Goal: Information Seeking & Learning: Stay updated

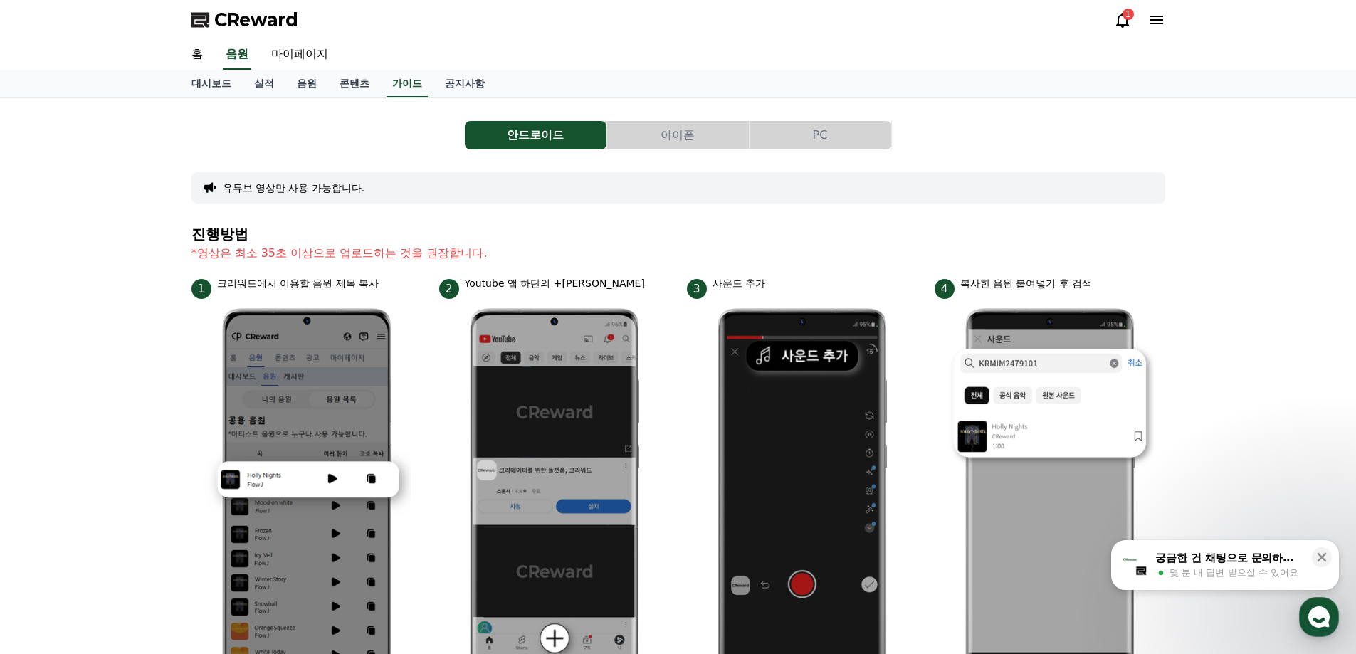
click at [264, 21] on span "CReward" at bounding box center [256, 20] width 84 height 23
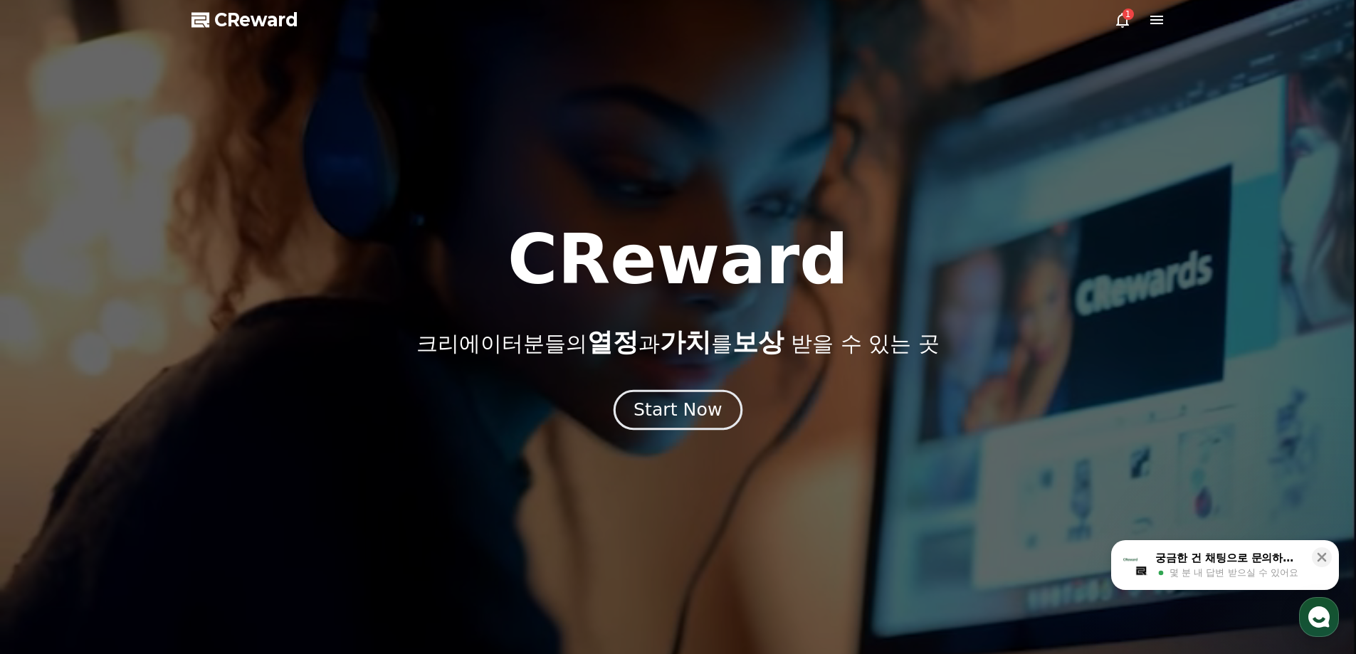
click at [686, 413] on div "Start Now" at bounding box center [678, 410] width 88 height 24
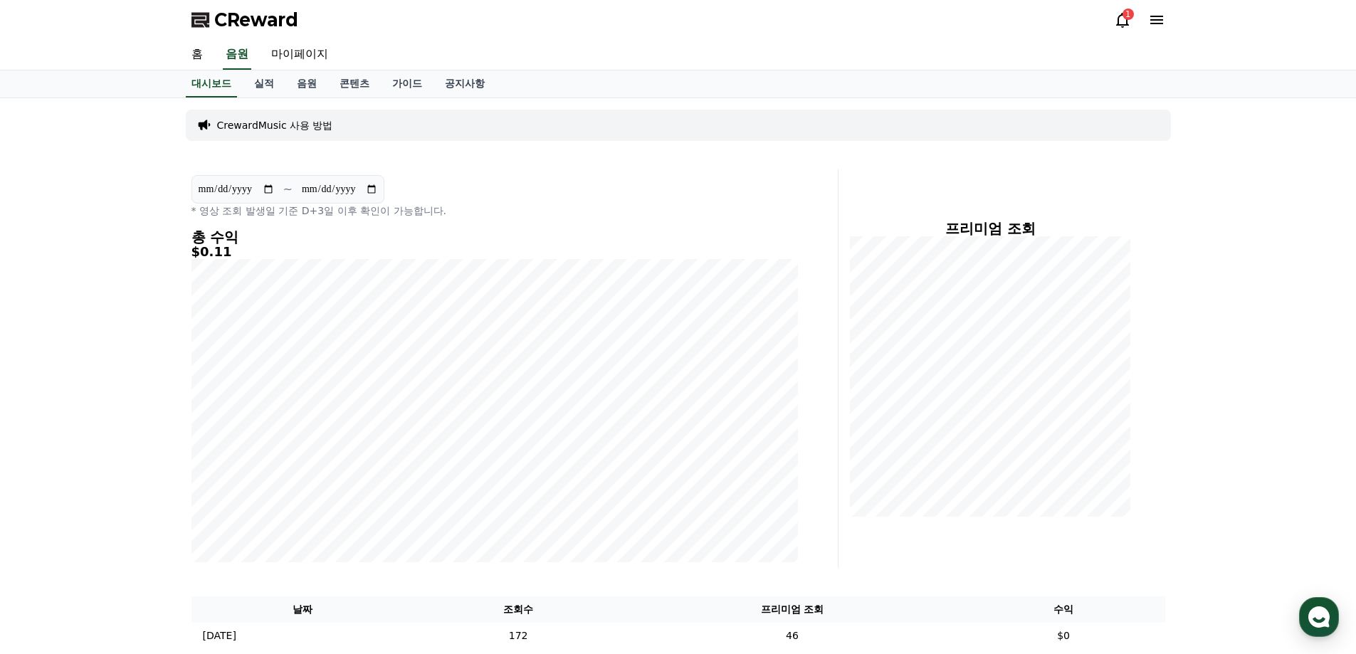
click at [1125, 24] on icon at bounding box center [1122, 20] width 13 height 15
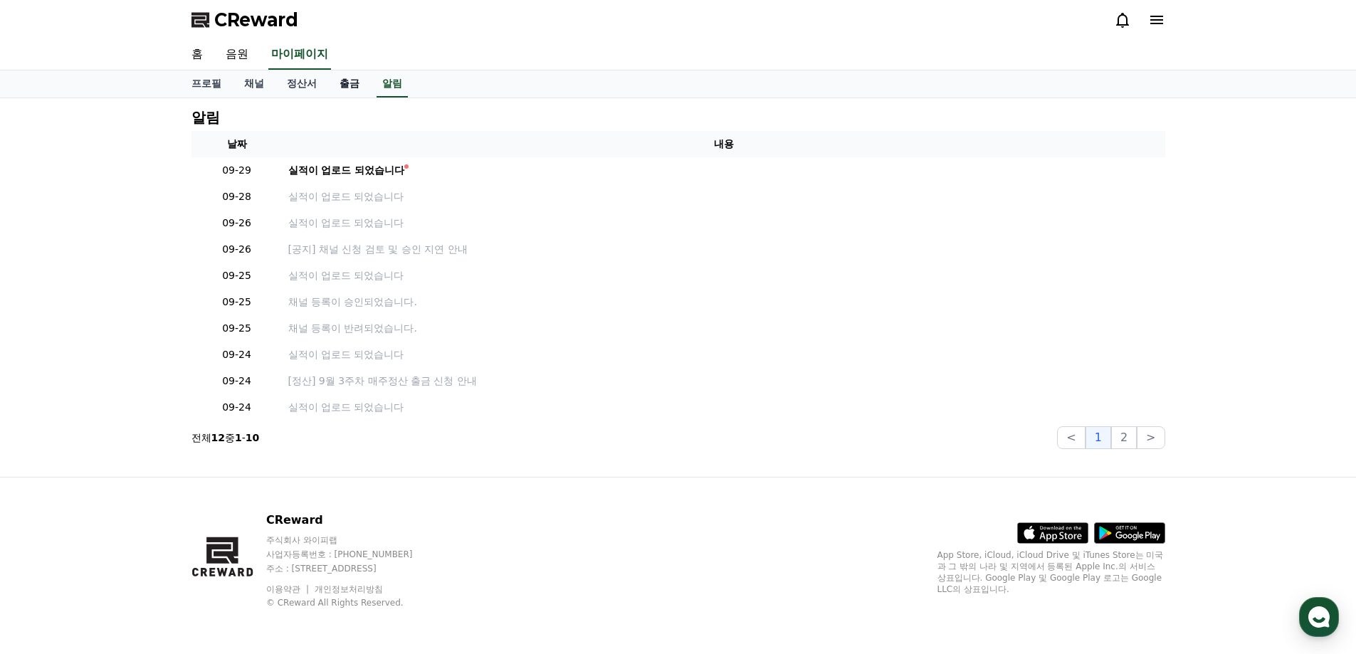
click at [345, 92] on link "출금" at bounding box center [349, 83] width 43 height 27
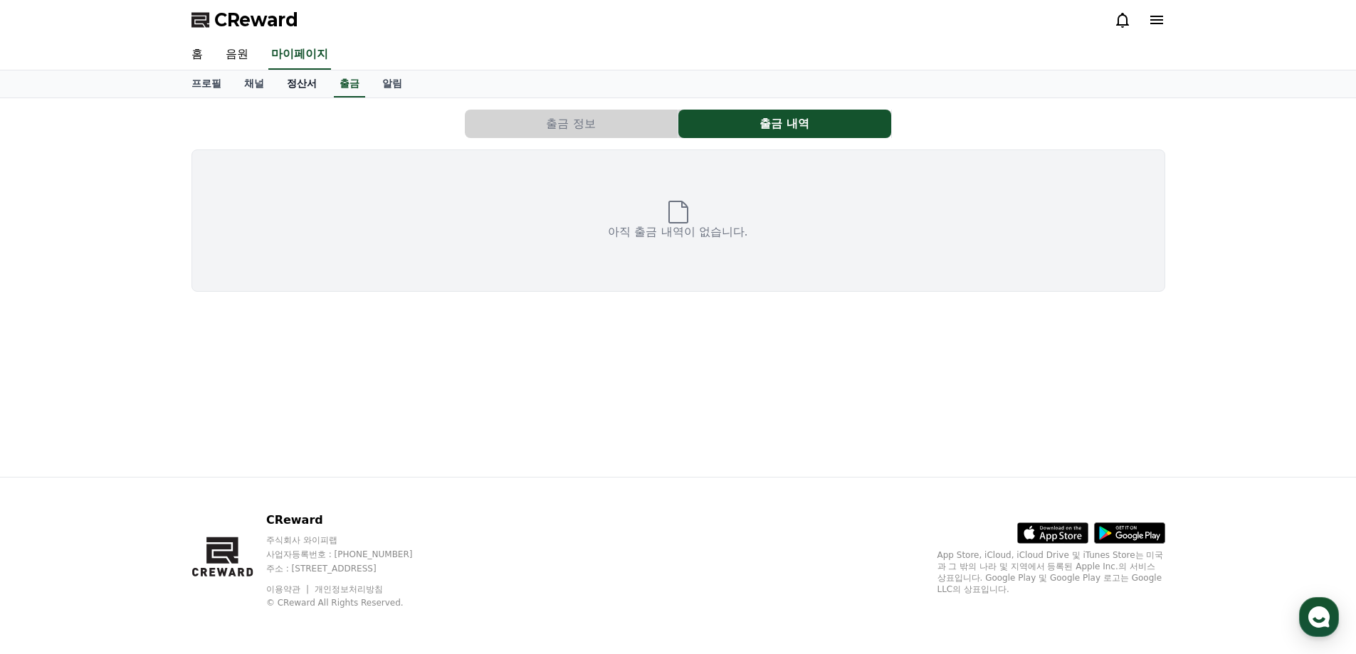
click at [291, 91] on link "정산서" at bounding box center [301, 83] width 53 height 27
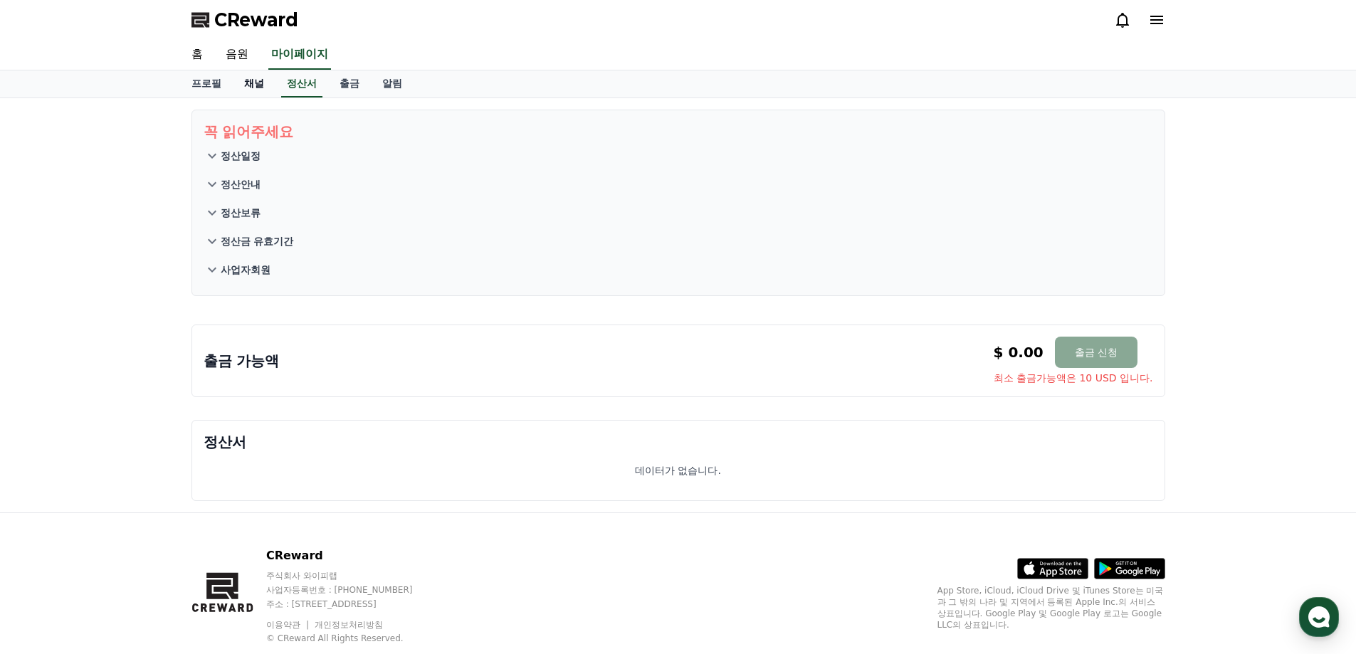
click at [258, 85] on link "채널" at bounding box center [254, 83] width 43 height 27
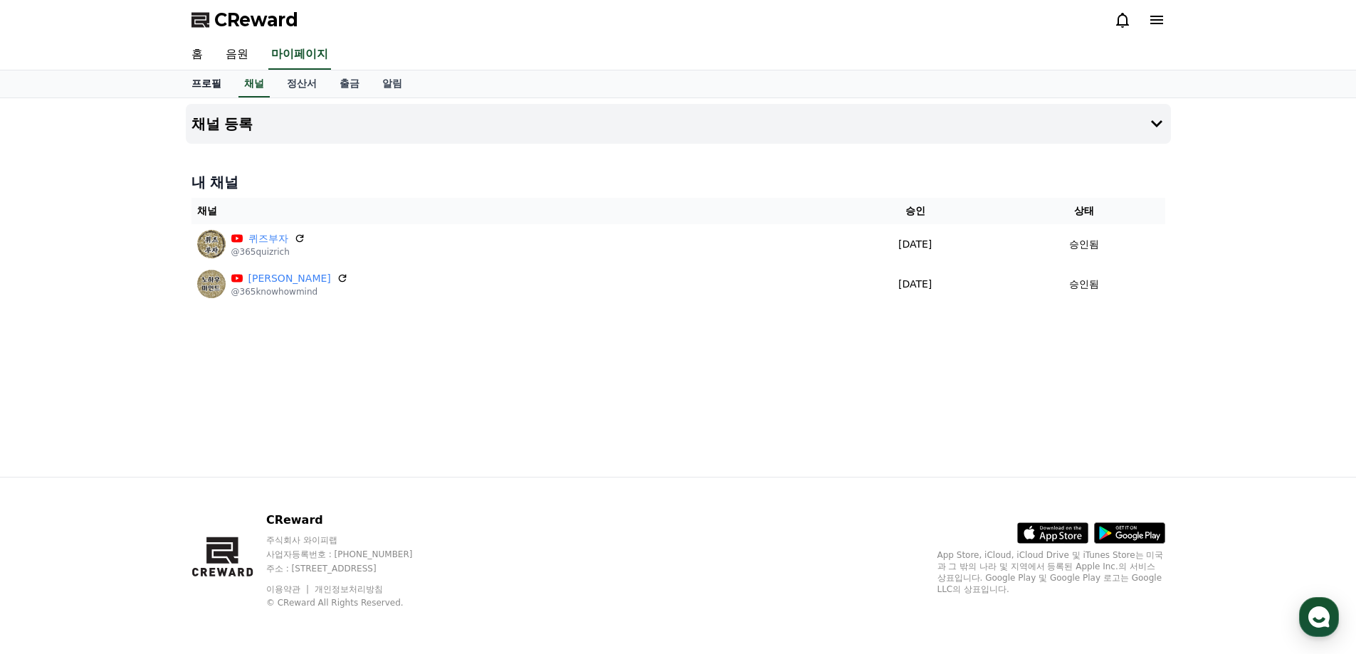
click at [216, 78] on link "프로필" at bounding box center [206, 83] width 53 height 27
select select "**********"
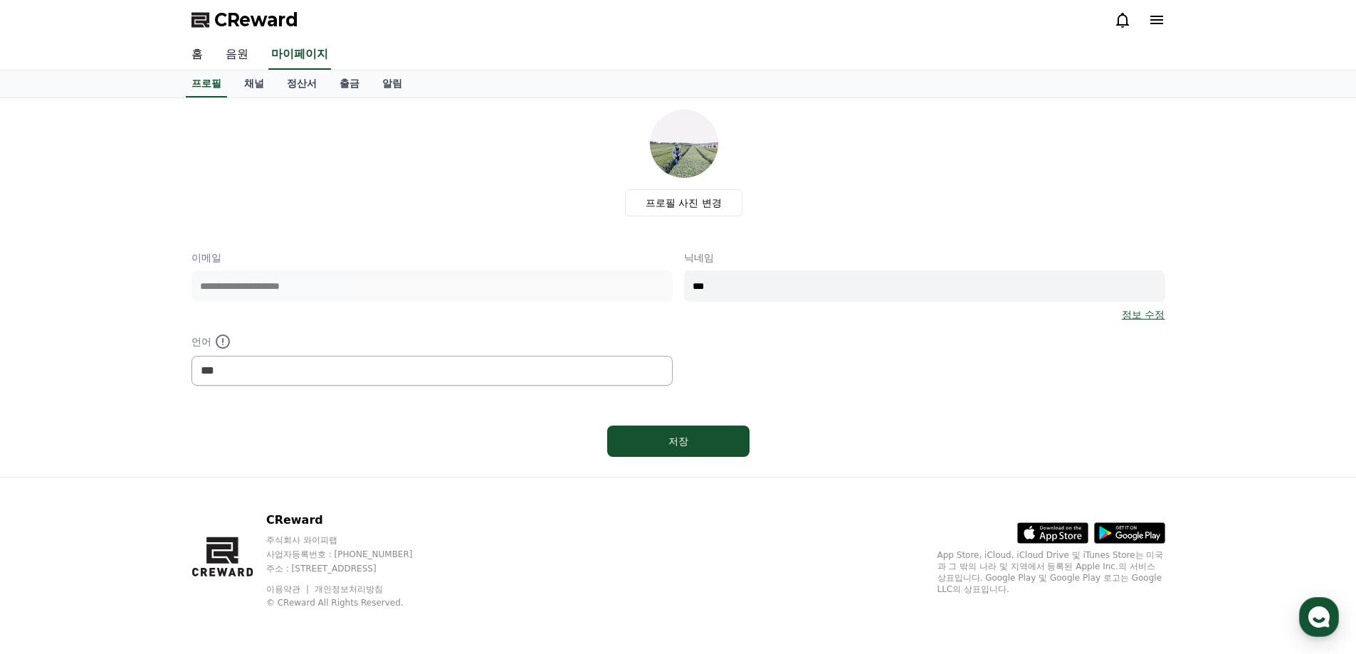
click at [228, 56] on link "음원" at bounding box center [237, 55] width 46 height 30
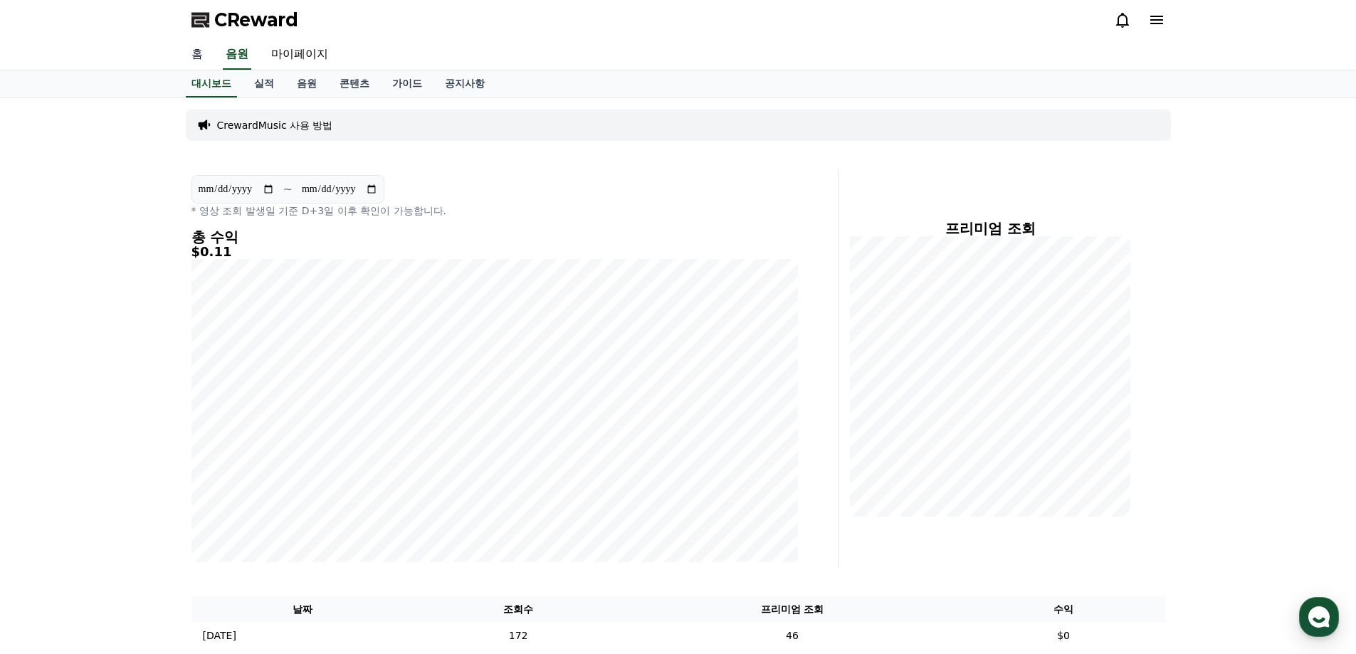
click at [201, 53] on link "홈" at bounding box center [197, 55] width 34 height 30
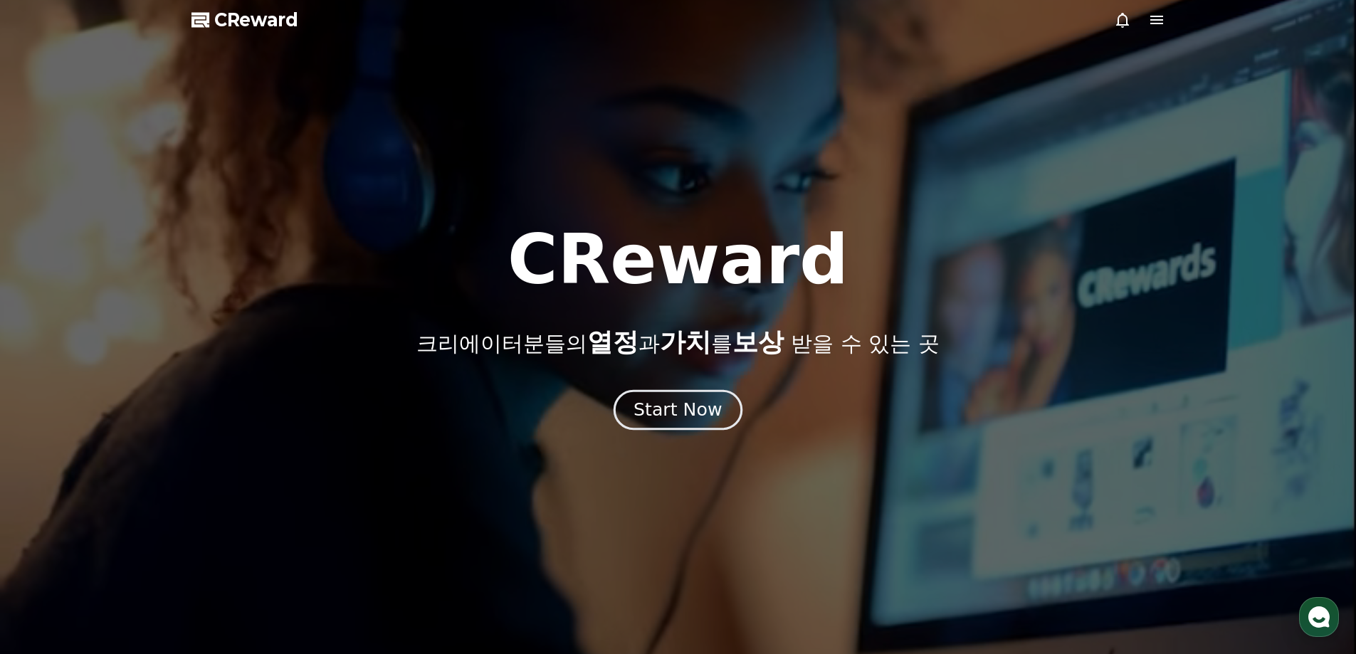
click at [661, 403] on div "Start Now" at bounding box center [678, 410] width 88 height 24
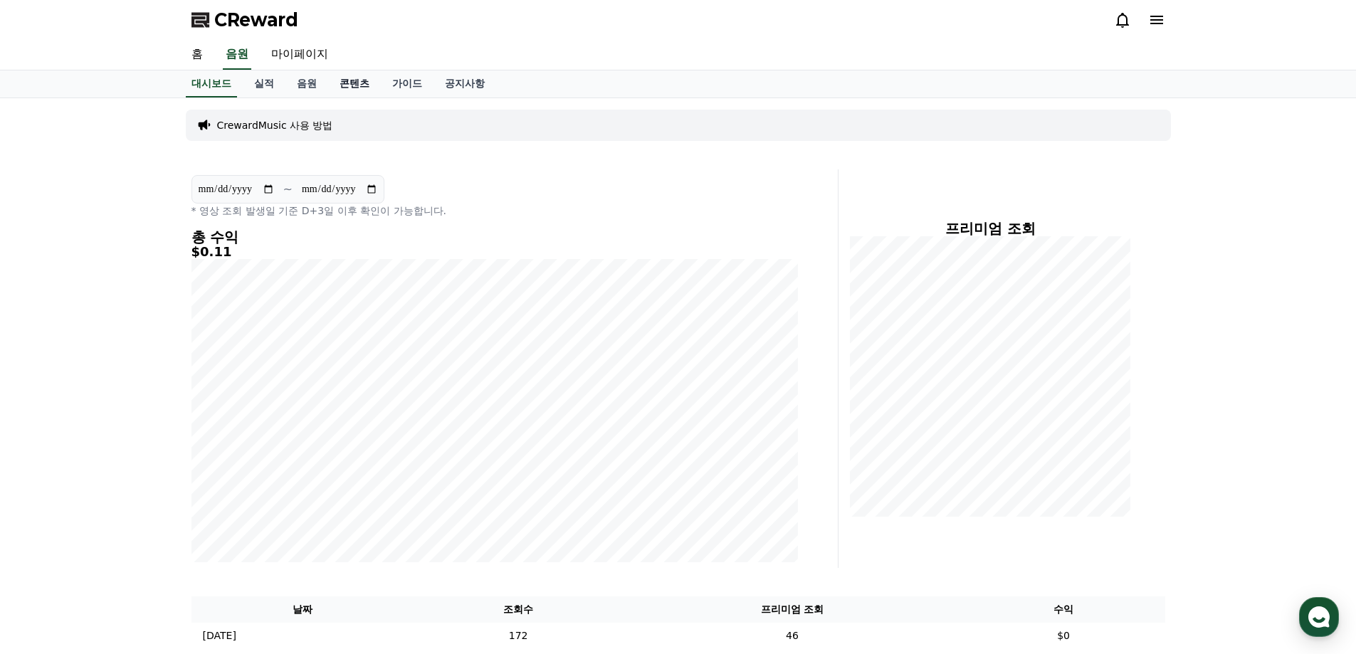
click at [345, 86] on link "콘텐츠" at bounding box center [354, 83] width 53 height 27
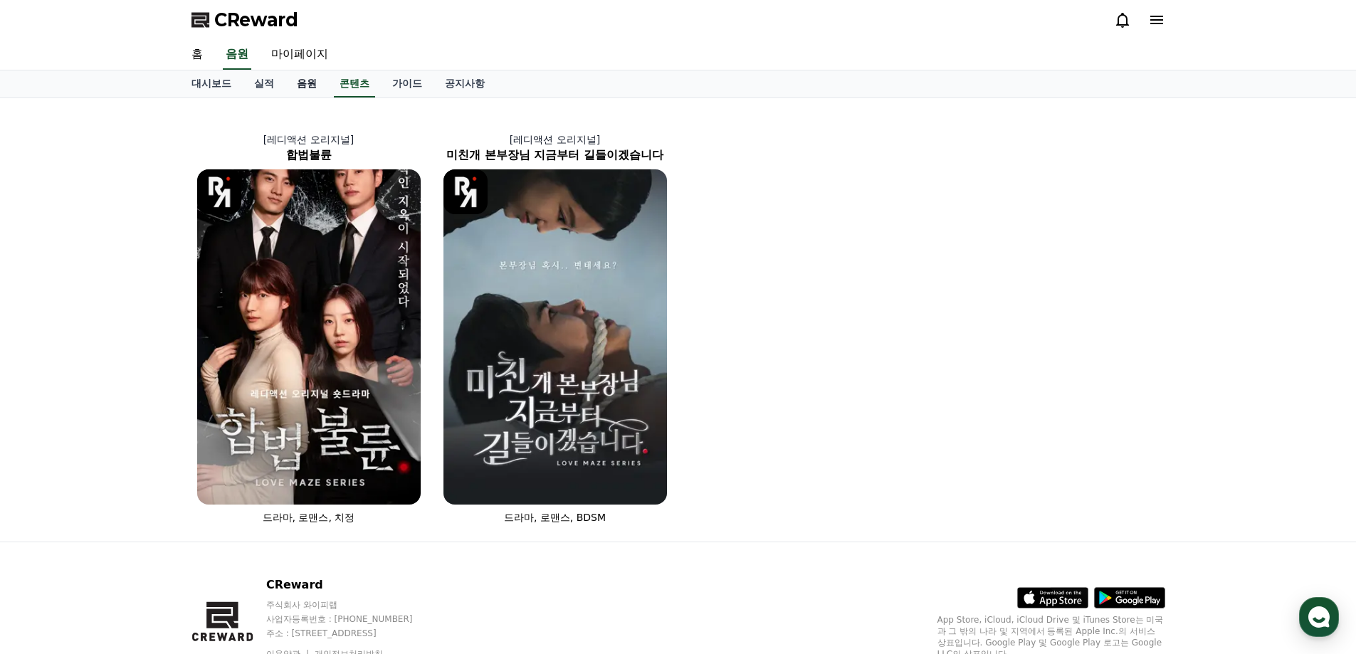
click at [307, 80] on link "음원" at bounding box center [306, 83] width 43 height 27
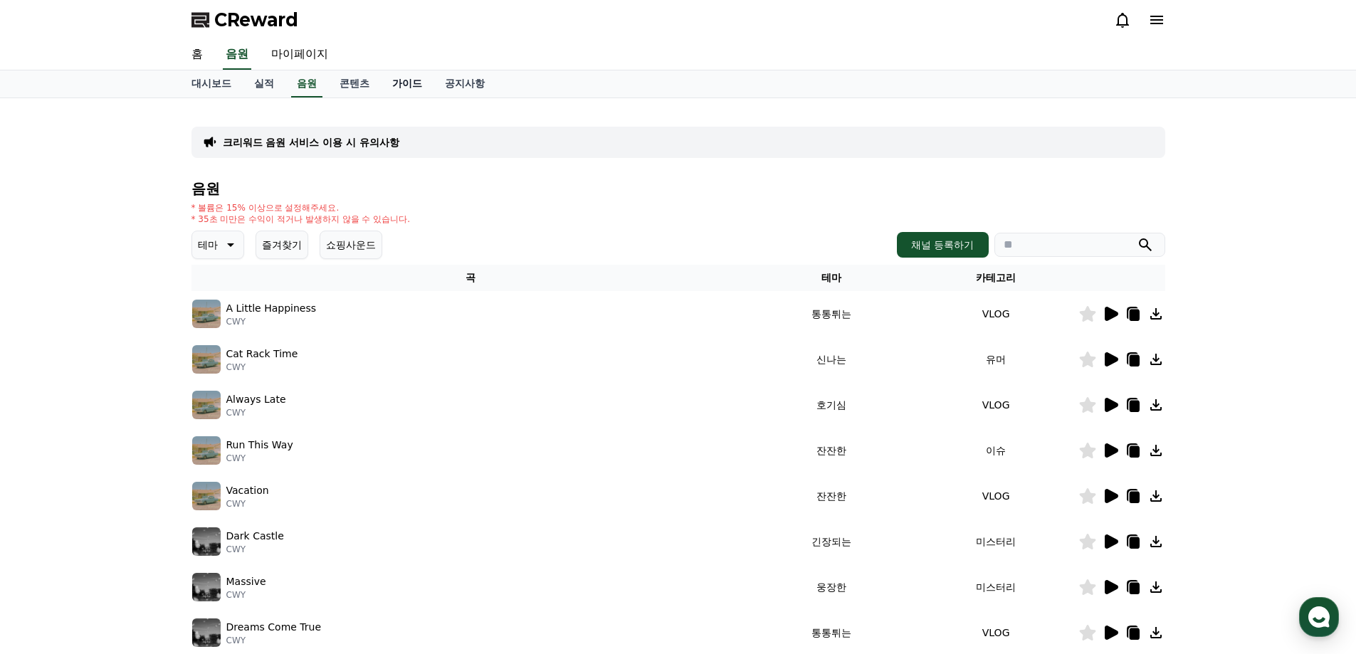
click at [396, 87] on link "가이드" at bounding box center [407, 83] width 53 height 27
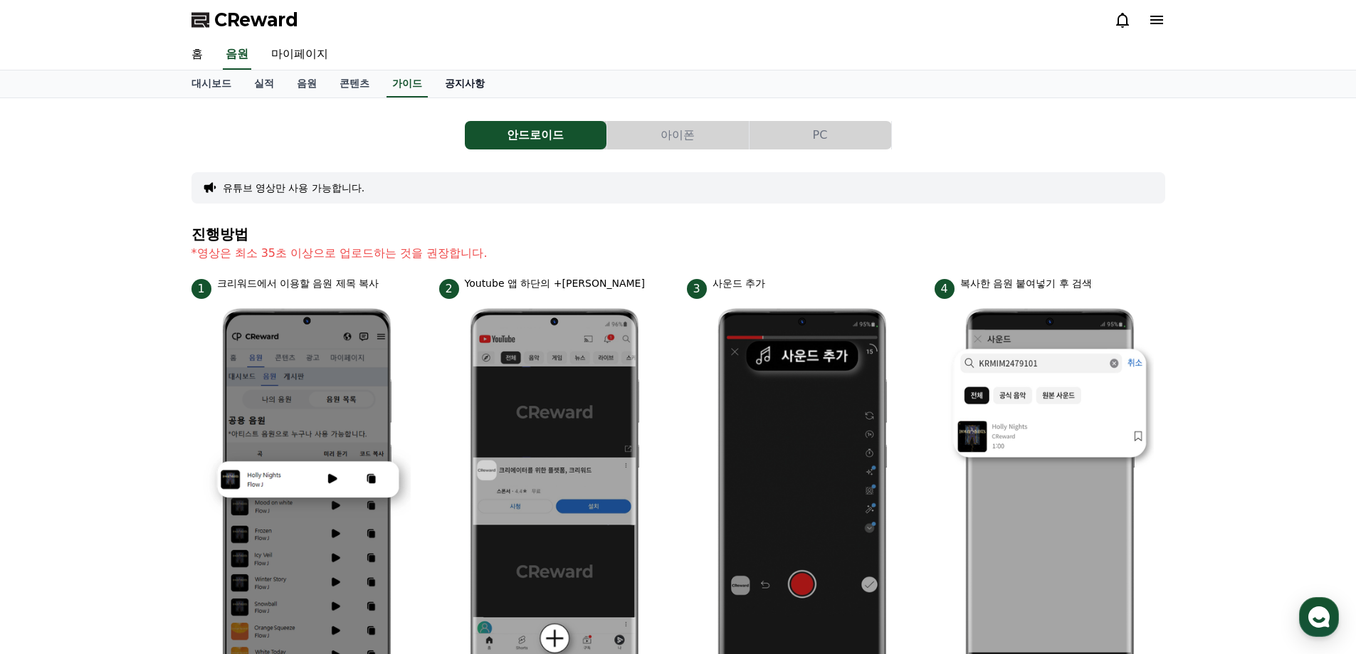
click at [461, 90] on link "공지사항" at bounding box center [464, 83] width 63 height 27
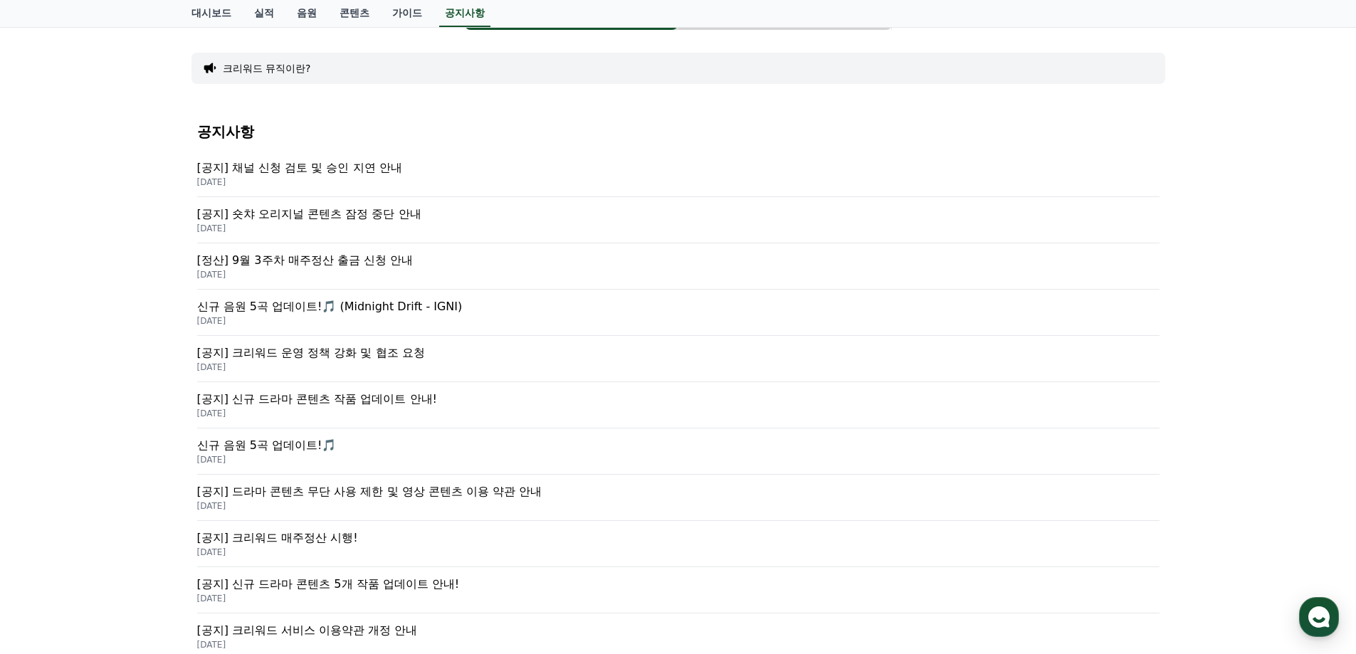
scroll to position [142, 0]
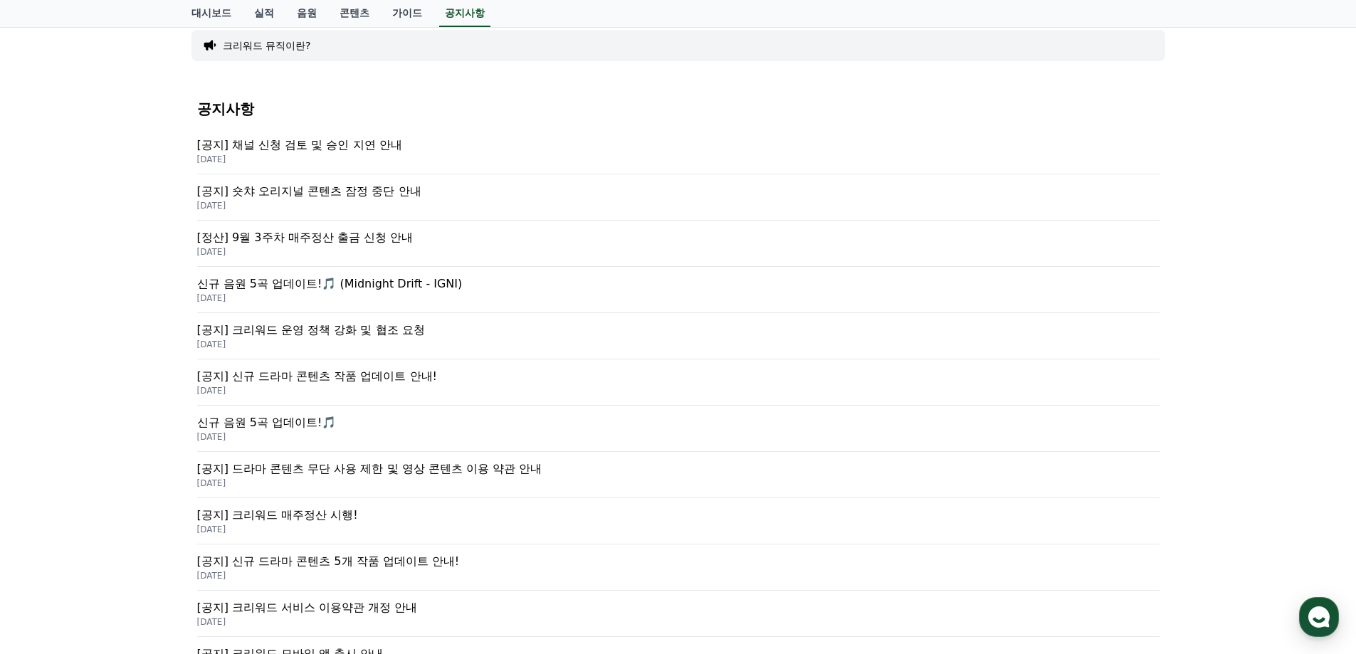
click at [656, 338] on p "[공지] 크리워드 운영 정책 강화 및 협조 요청" at bounding box center [678, 330] width 962 height 17
